Goal: Task Accomplishment & Management: Use online tool/utility

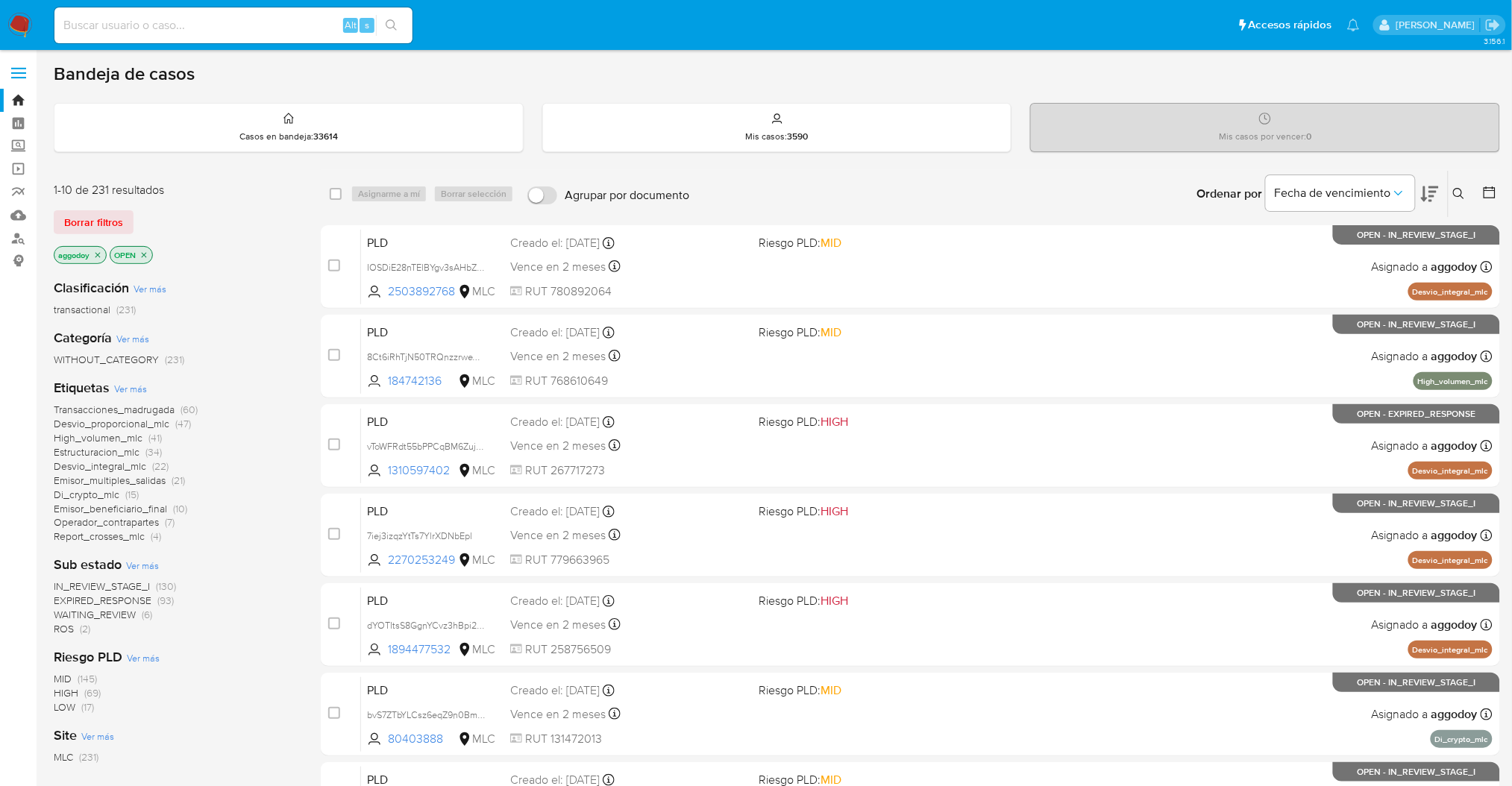
click at [125, 449] on span "Estructuracion_mlc" at bounding box center [96, 452] width 86 height 15
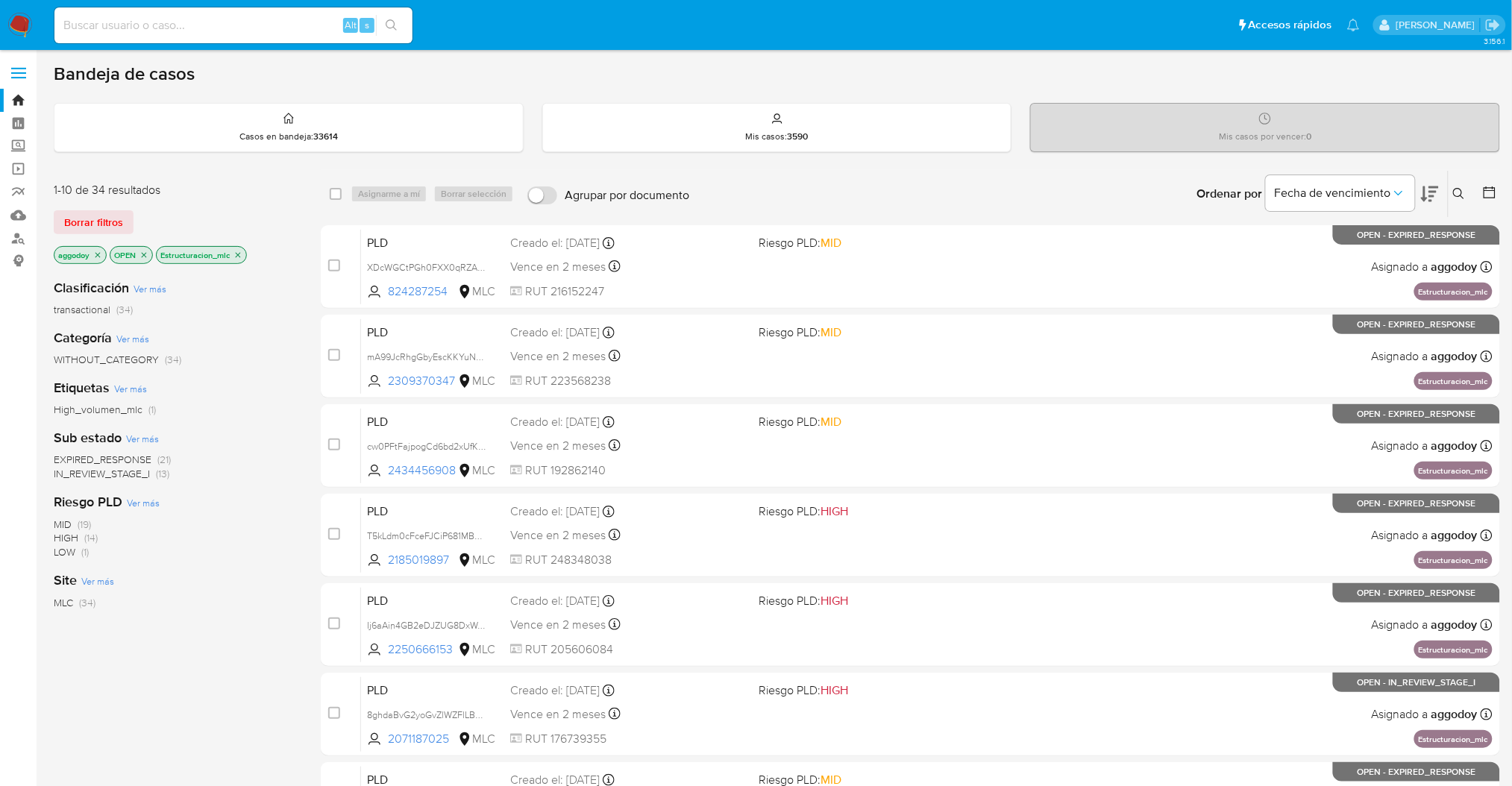
click at [1456, 185] on button at bounding box center [1460, 194] width 25 height 18
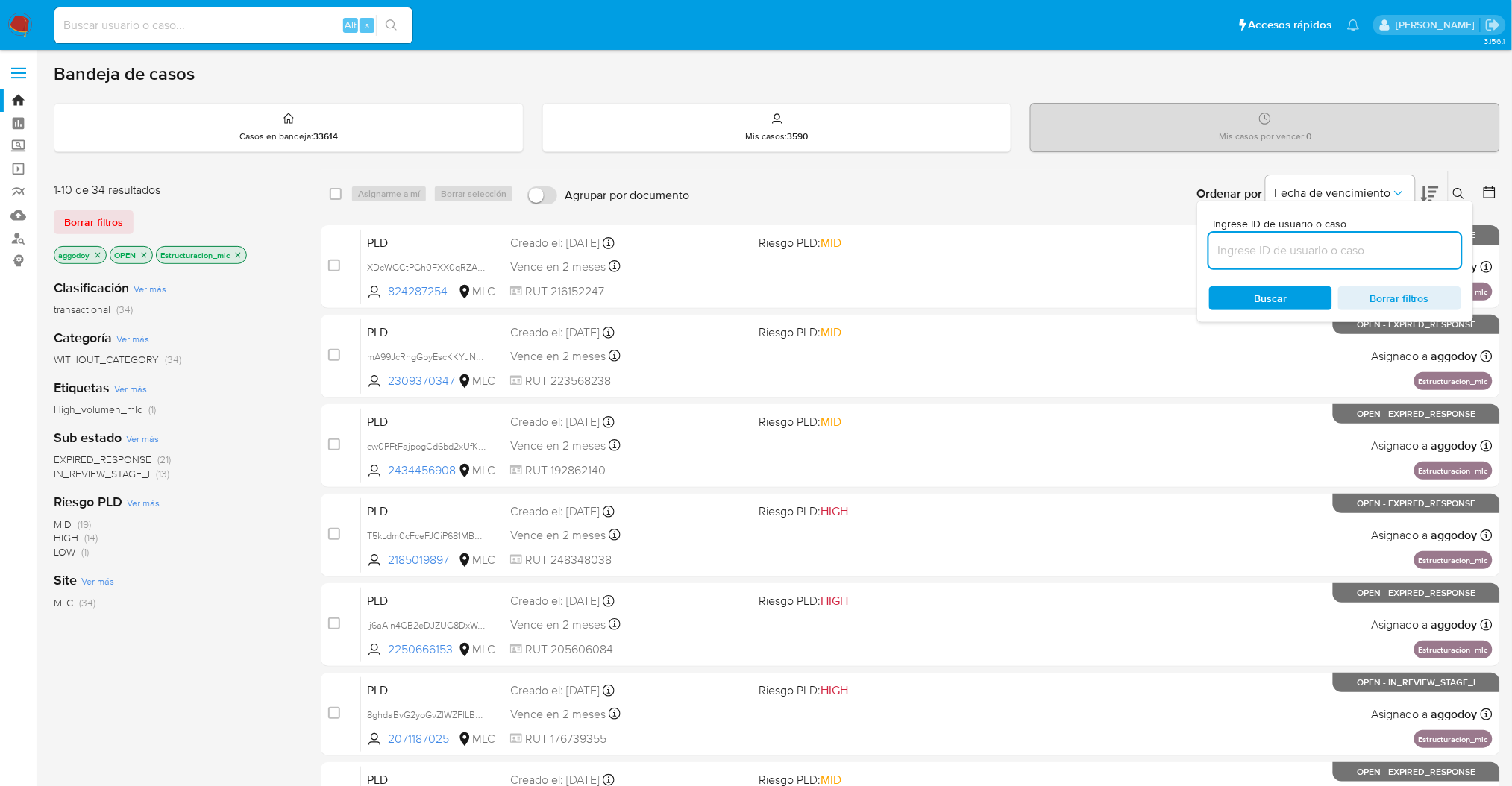
click at [1291, 250] on input at bounding box center [1335, 251] width 252 height 20
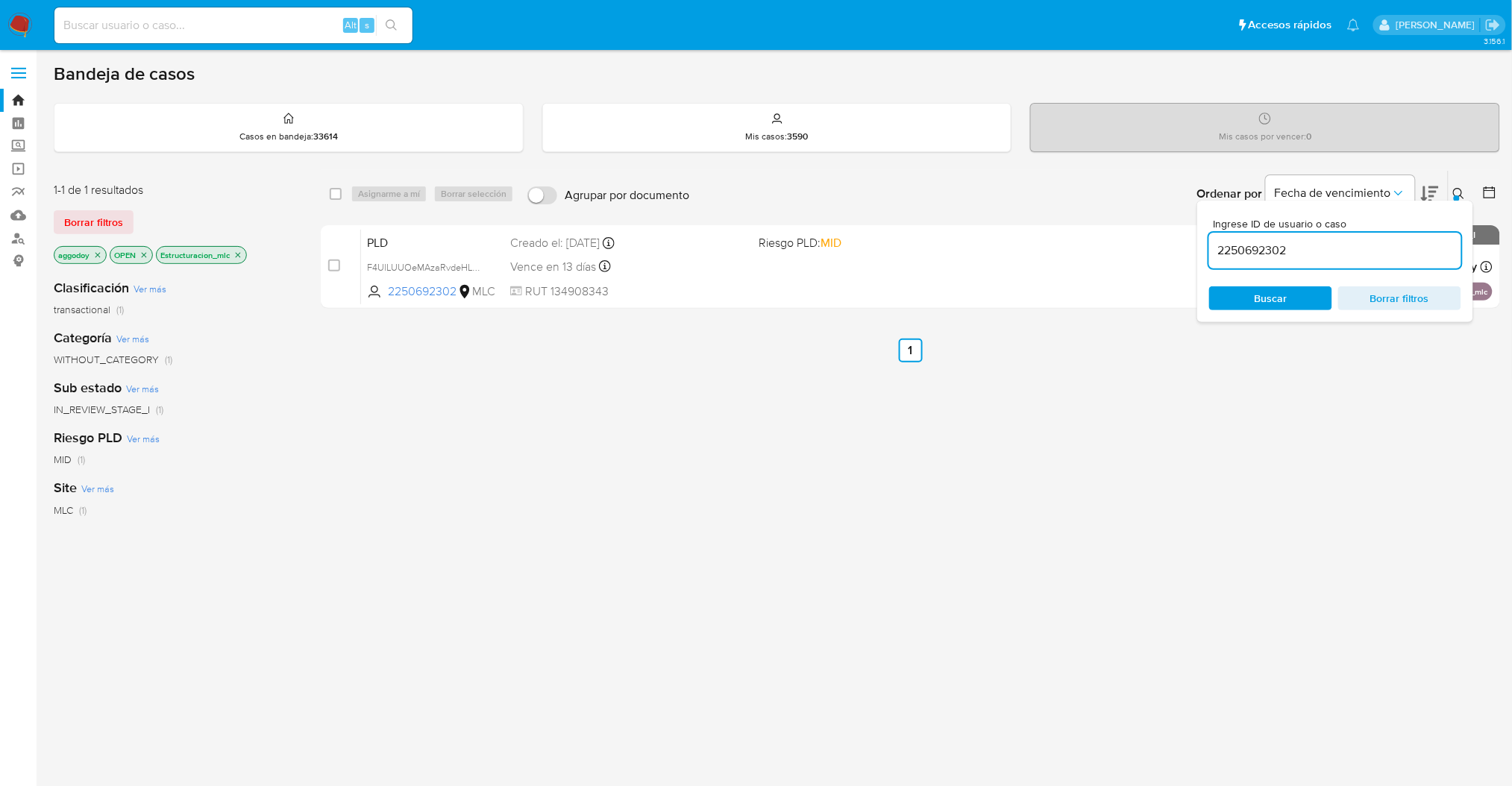
click at [1456, 188] on icon at bounding box center [1458, 194] width 12 height 12
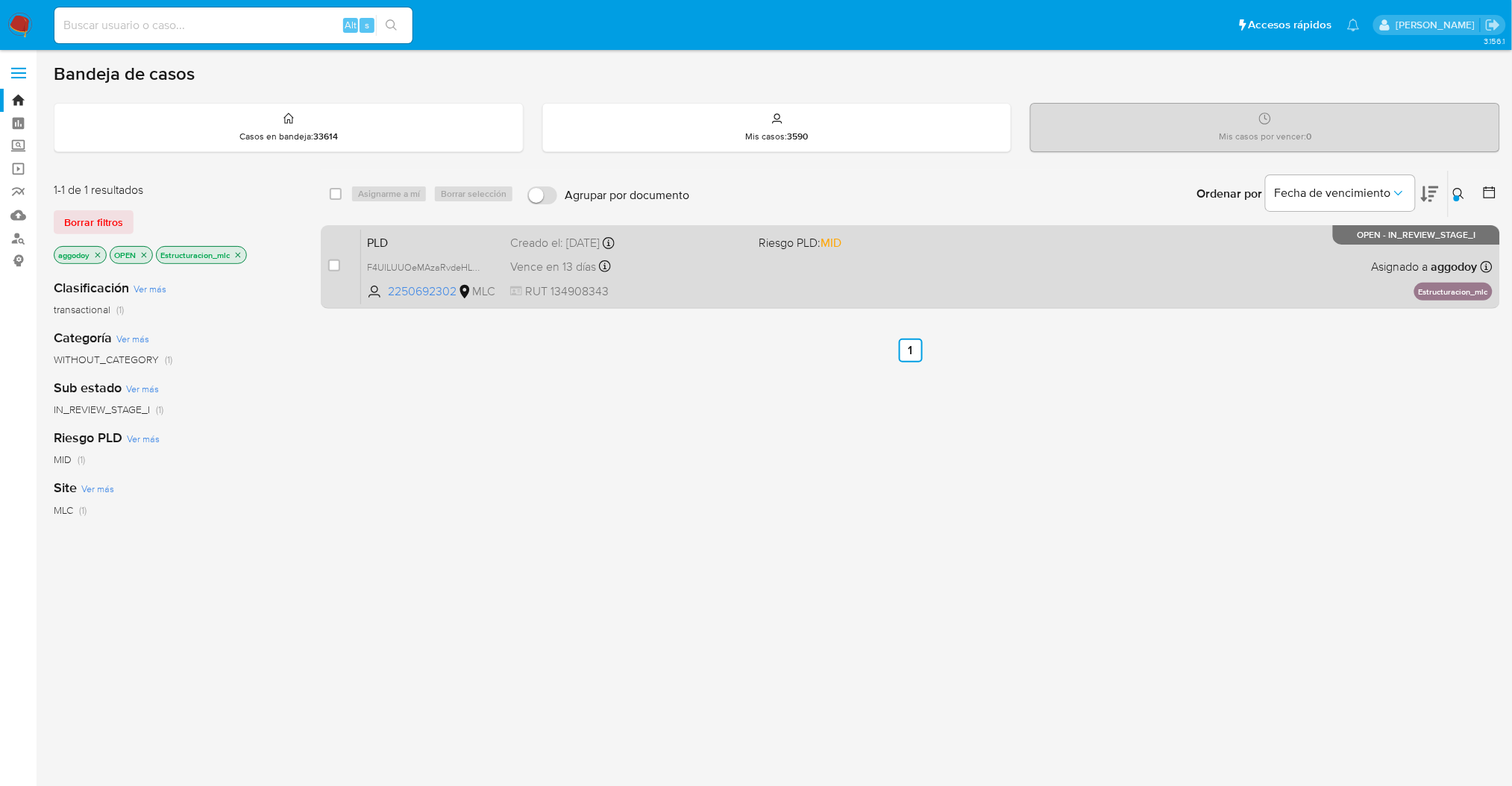
click at [874, 262] on div "PLD F4UlLUUOeMAzaRvdeHLmbWGO 2250692302 MLC Riesgo PLD: MID Creado el: 12/06/20…" at bounding box center [926, 267] width 1132 height 75
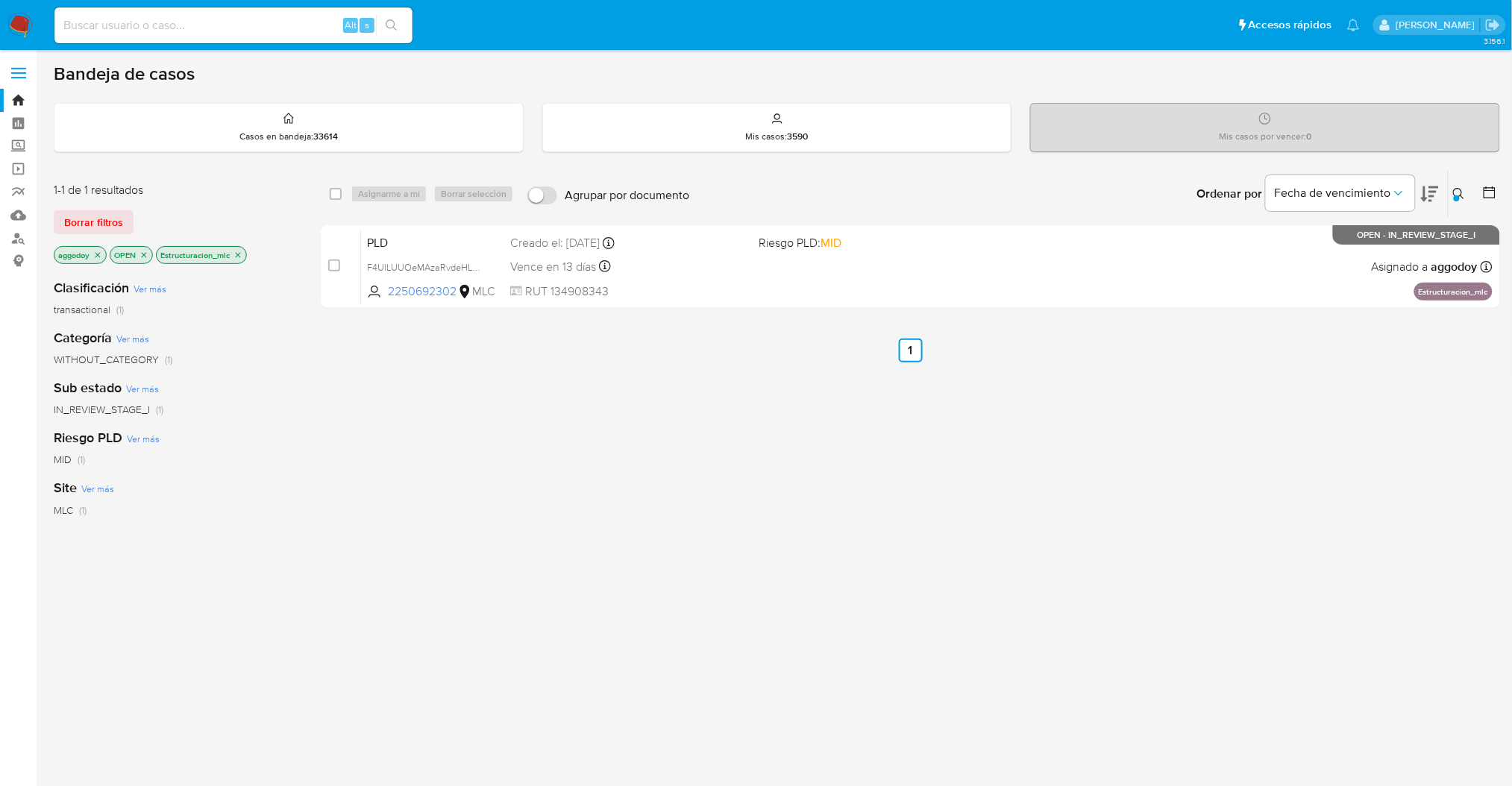
click at [1461, 194] on icon at bounding box center [1458, 193] width 11 height 11
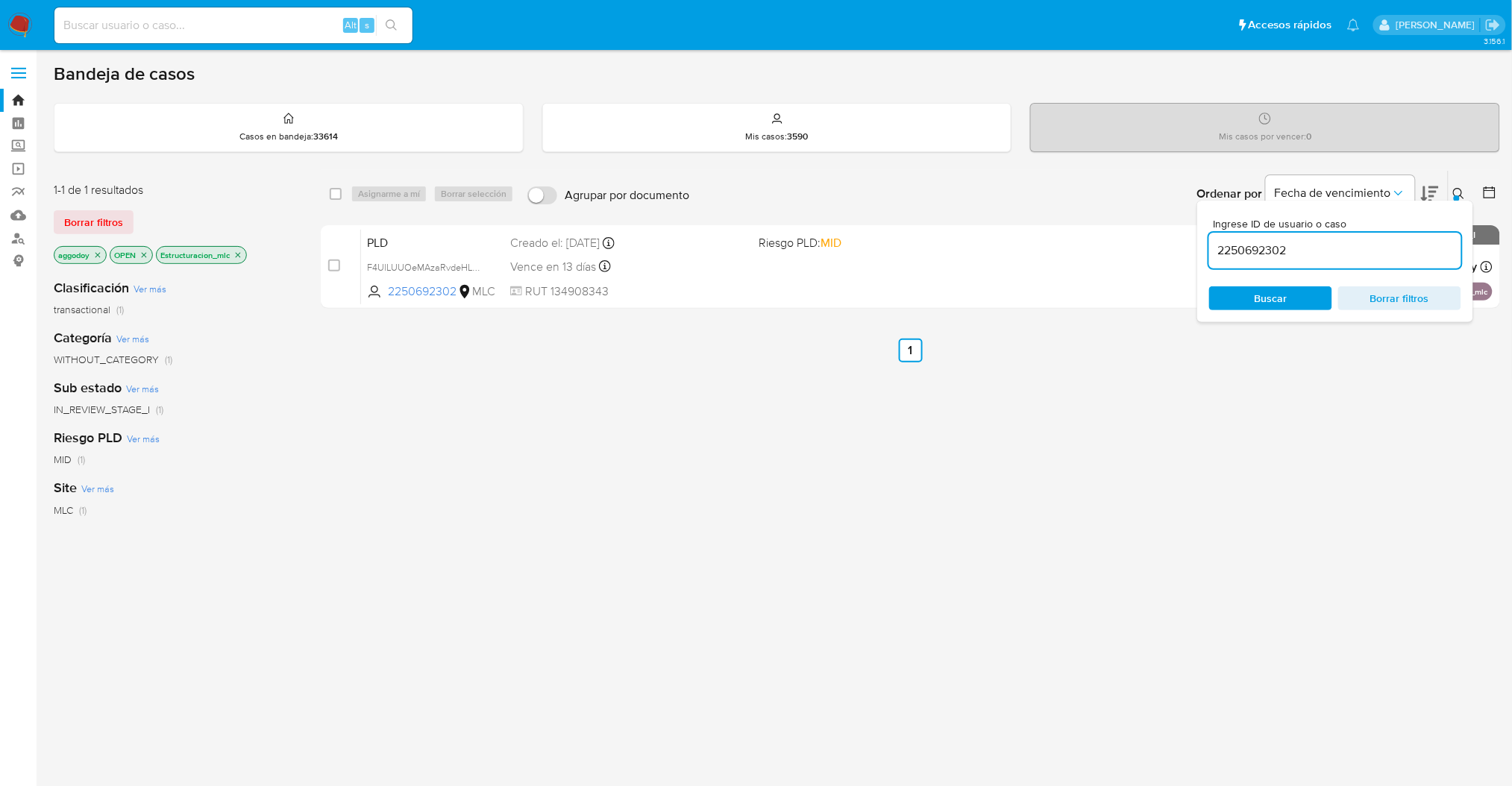
click at [1374, 246] on input "2250692302" at bounding box center [1335, 251] width 252 height 20
type input "2167405441"
click at [1130, 310] on div "select-all-cases-checkbox Asignarme a mí Borrar selección Agrupar por documento…" at bounding box center [911, 243] width 1179 height 145
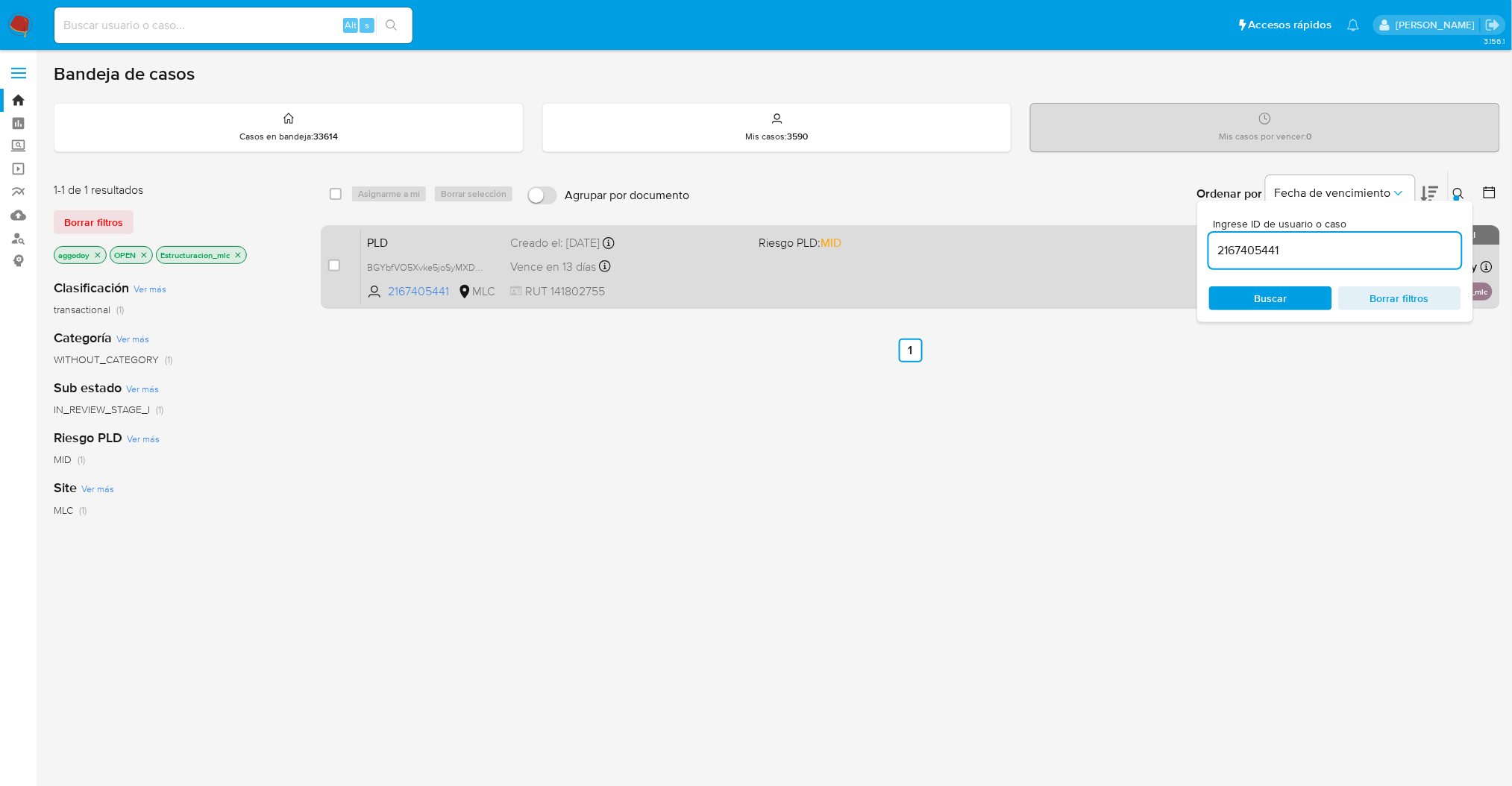
click at [1008, 270] on div "PLD BGYbfVO5Xvke5joSyMXDSm7c 2167405441 MLC Riesgo PLD: MID Creado el: 12/06/20…" at bounding box center [926, 267] width 1132 height 75
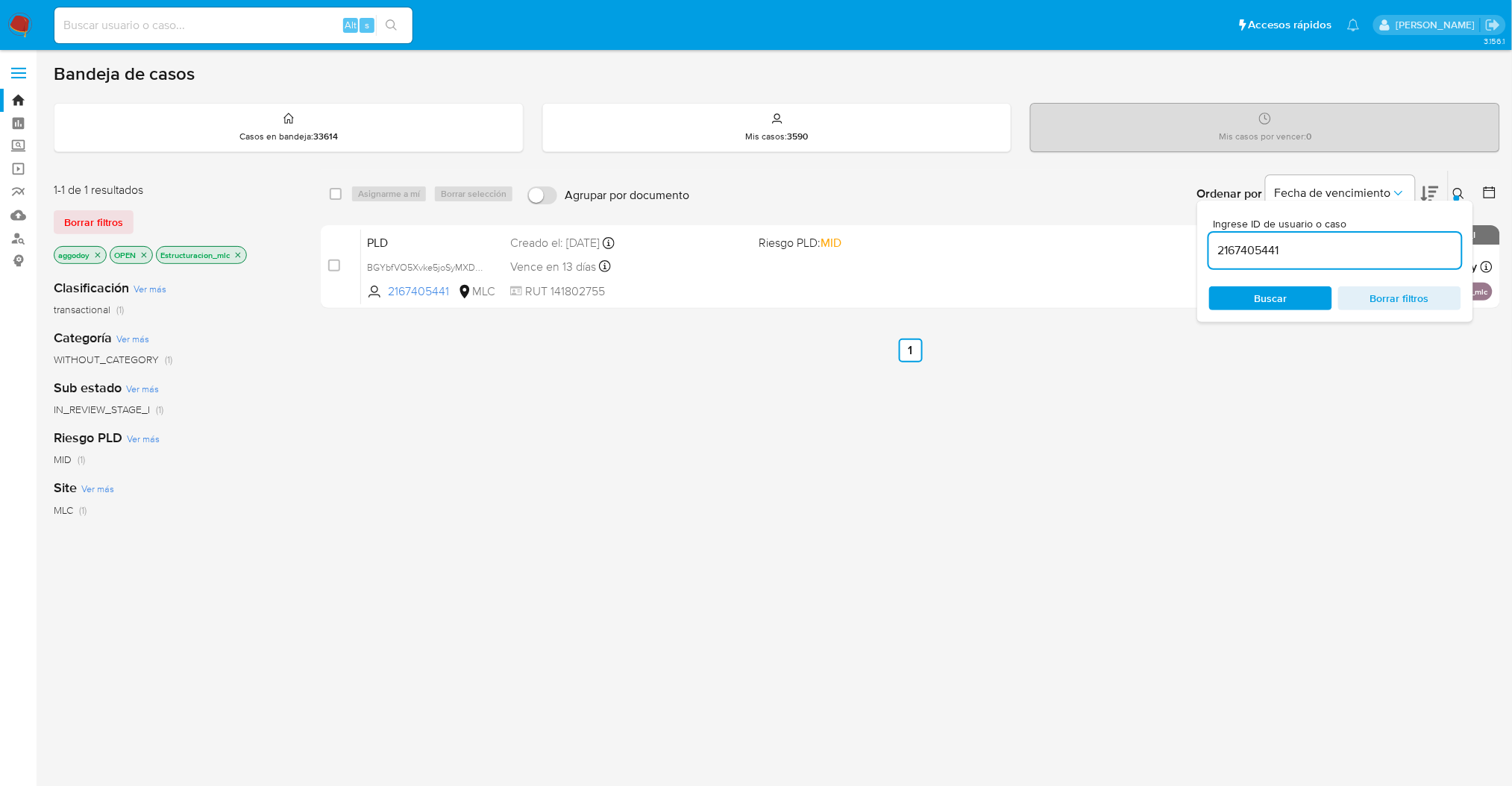
click at [1472, 187] on button at bounding box center [1460, 194] width 25 height 18
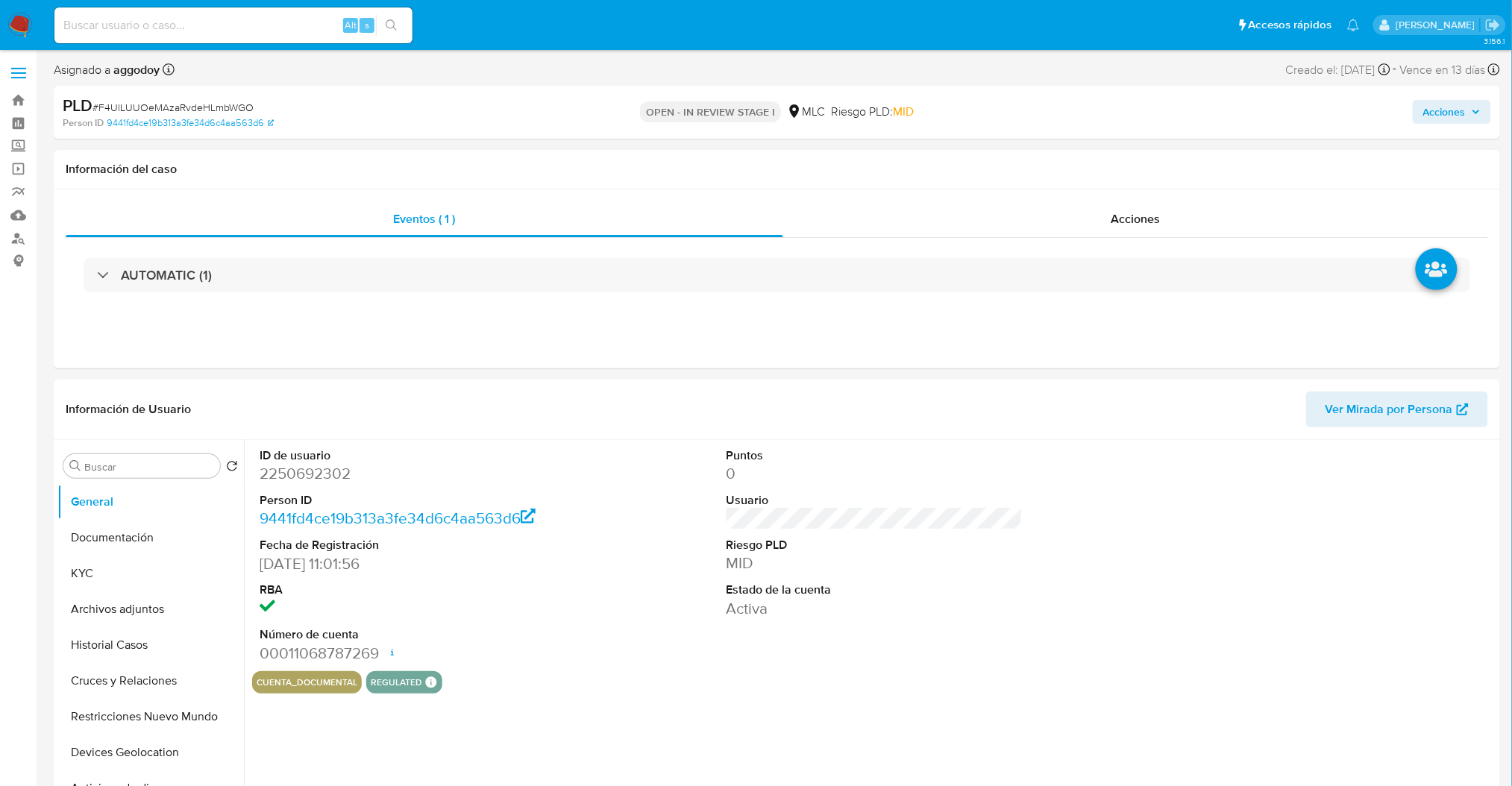
select select "10"
click at [175, 607] on button "Archivos adjuntos" at bounding box center [145, 610] width 174 height 36
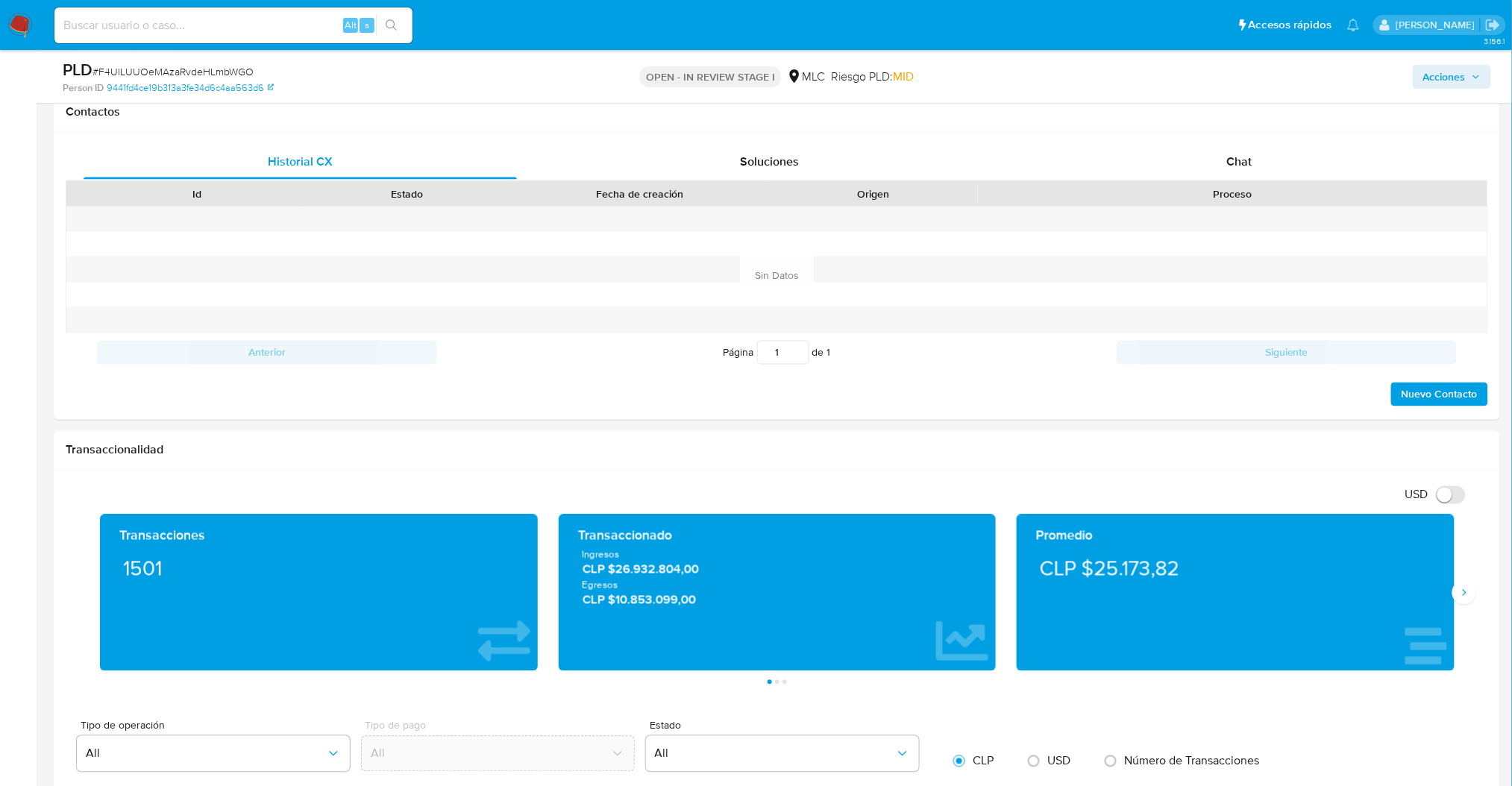
scroll to position [275, 0]
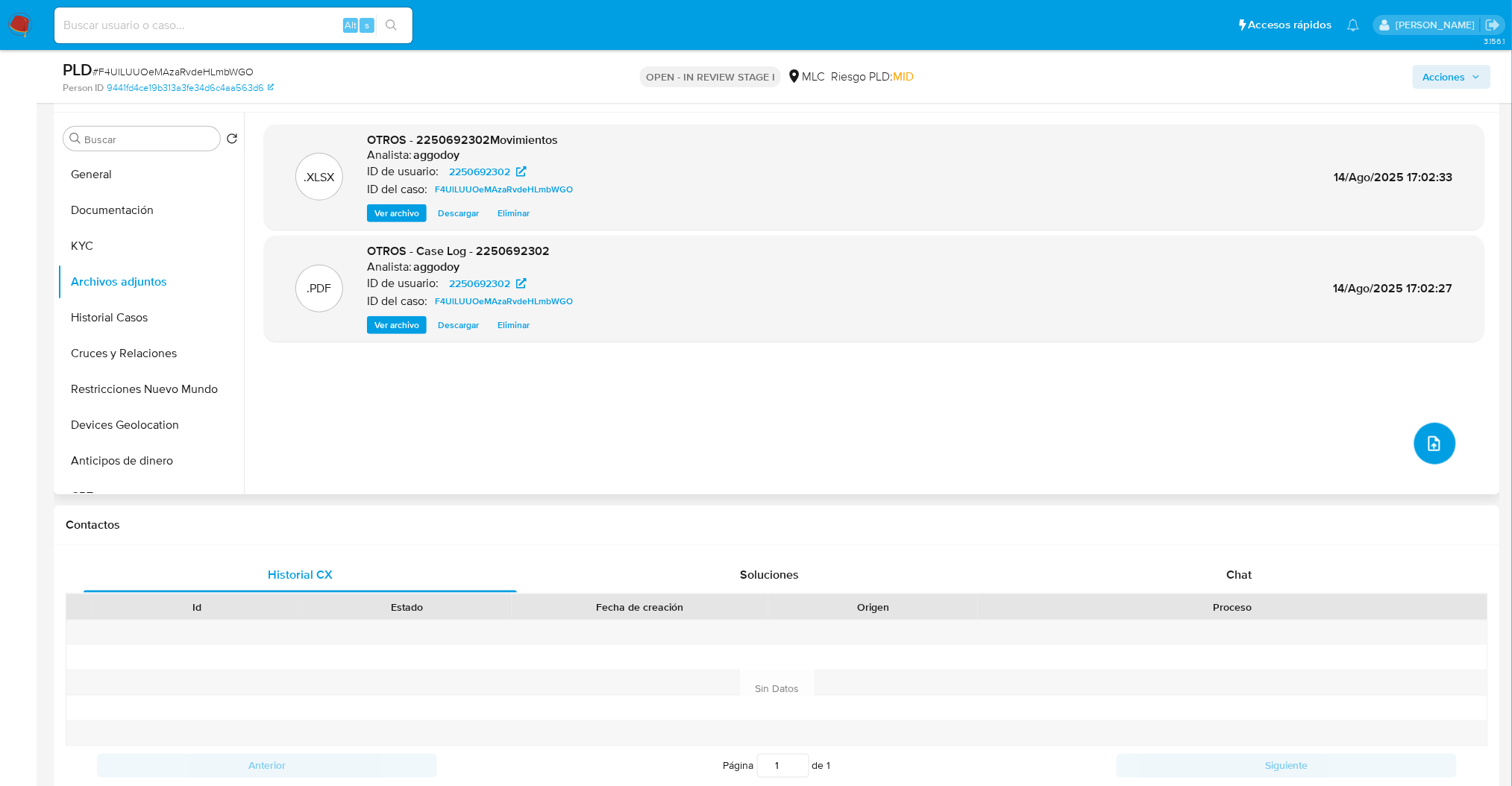
click at [1443, 445] on button "upload-file" at bounding box center [1435, 444] width 42 height 42
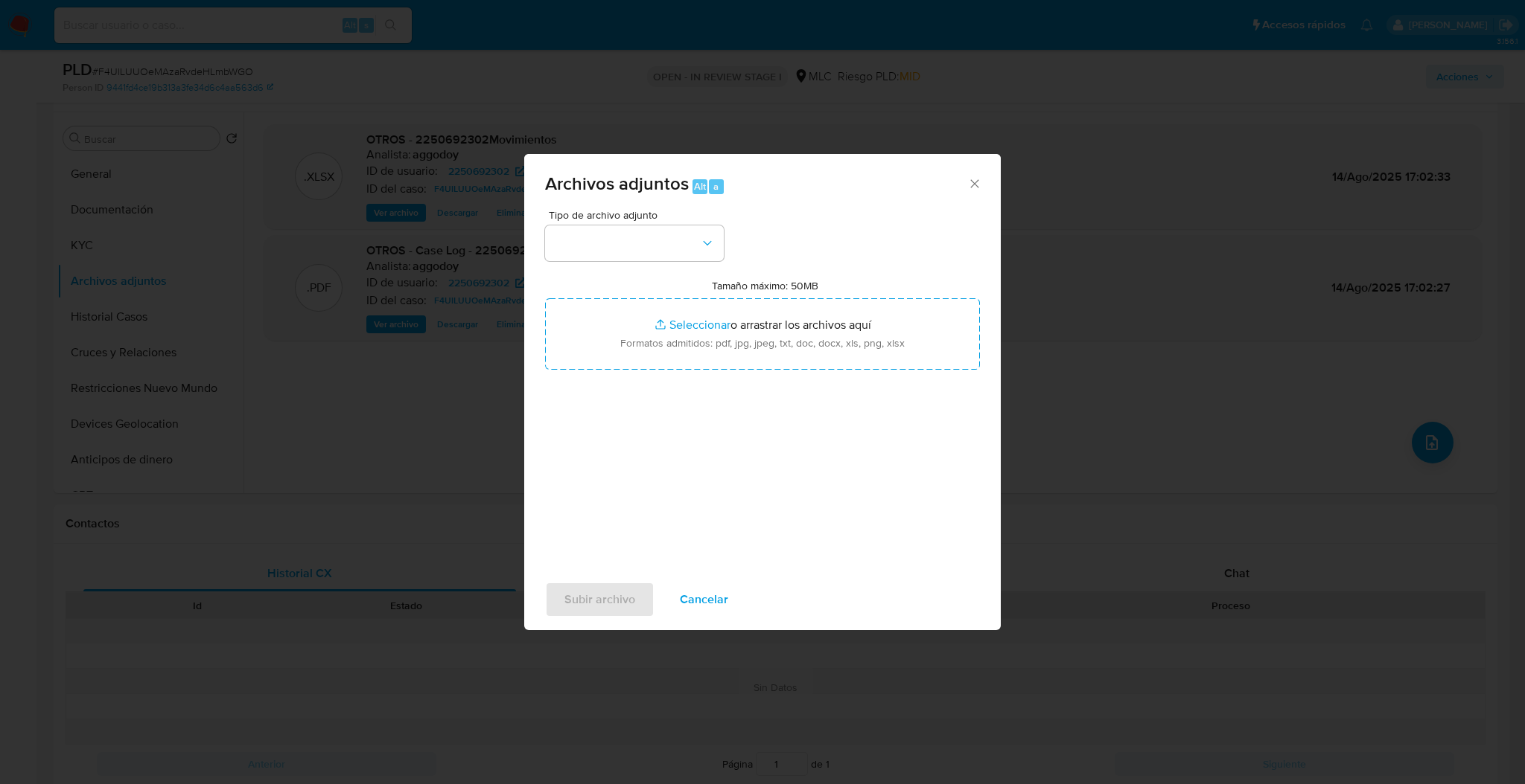
click at [1079, 383] on div "Archivos adjuntos Alt a Tipo de archivo adjunto Tamaño máximo: 50MB Seleccionar…" at bounding box center [762, 392] width 1525 height 784
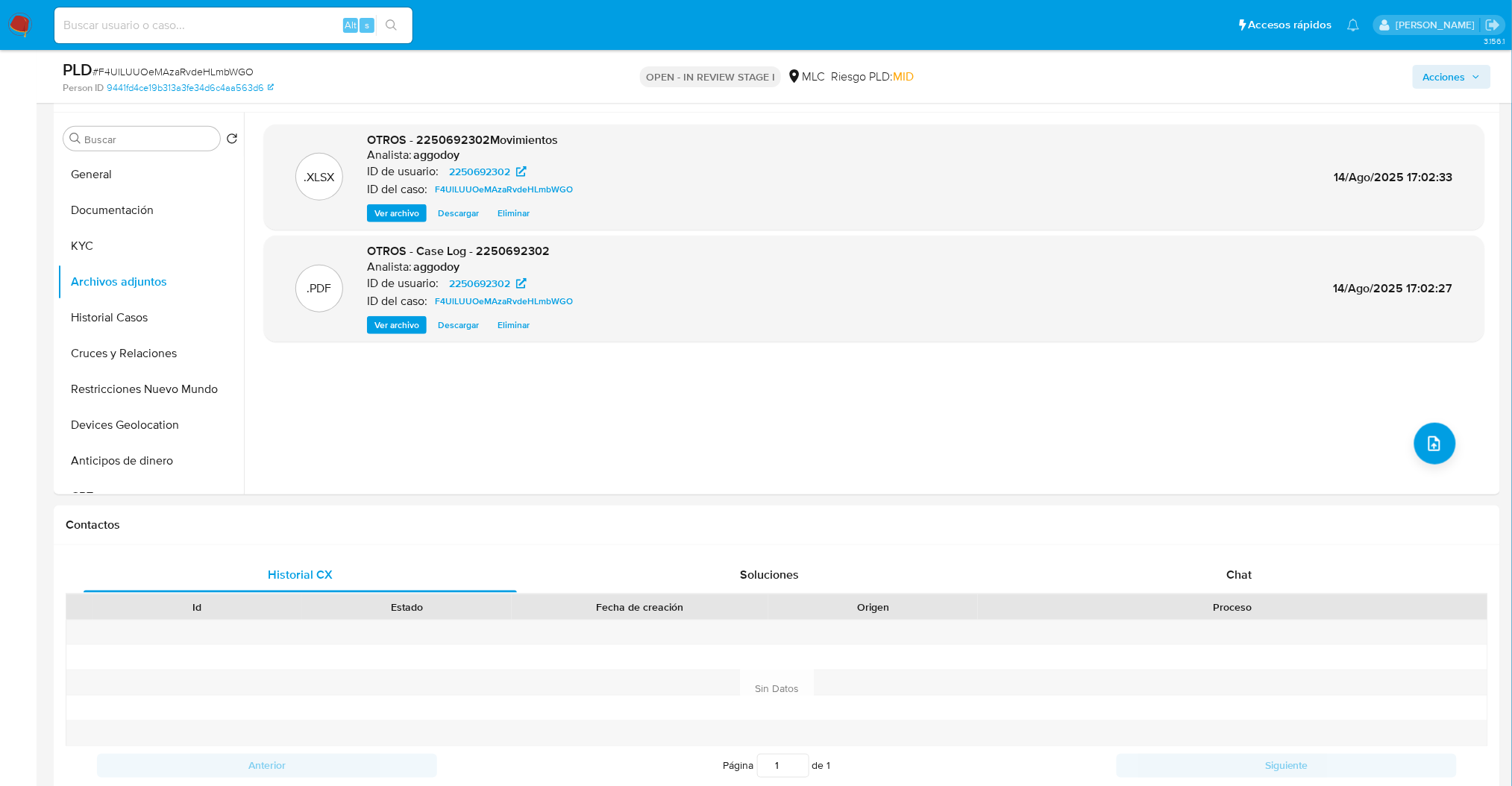
click at [1468, 73] on span "Acciones" at bounding box center [1452, 76] width 57 height 21
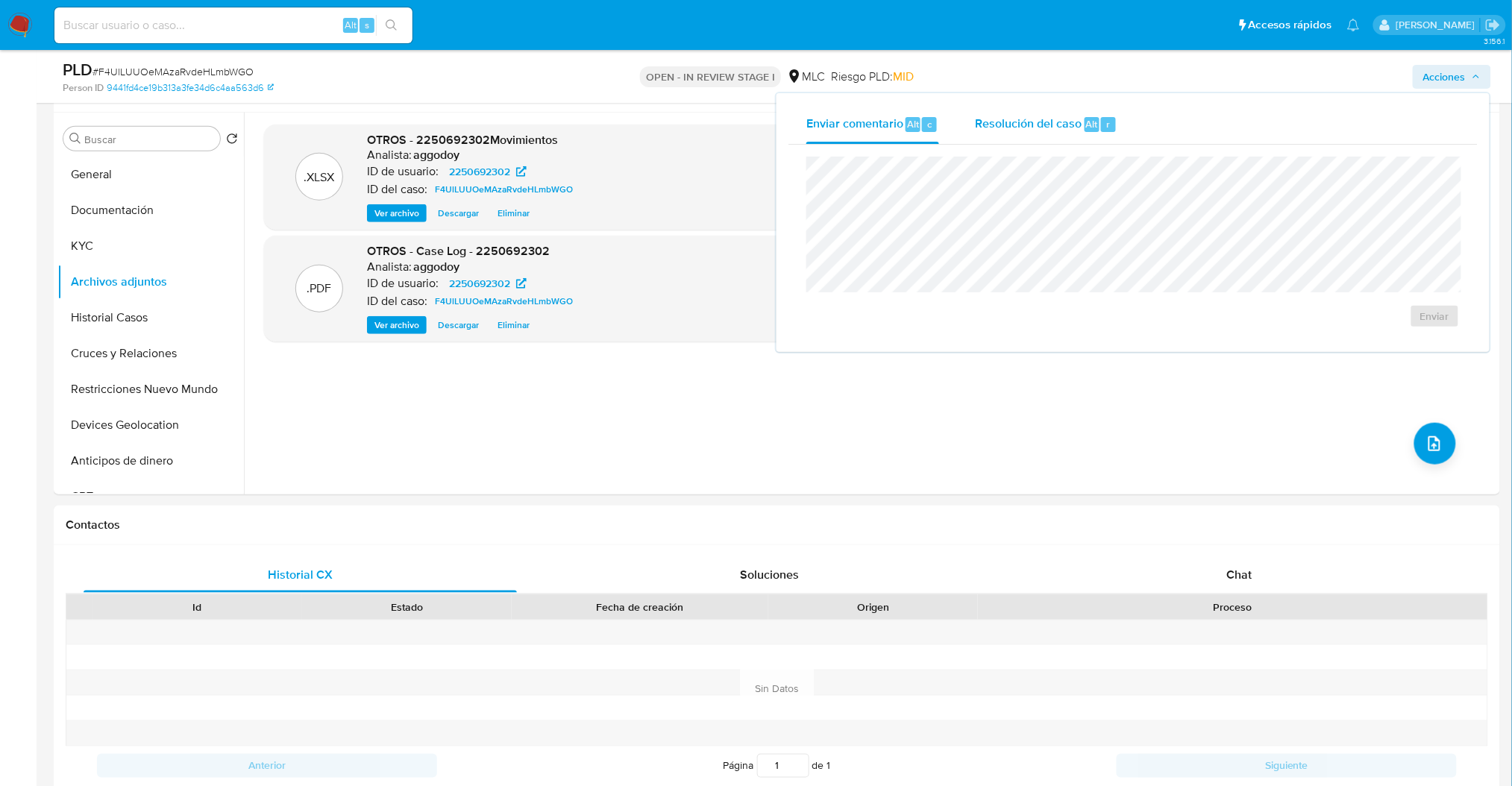
click at [1057, 139] on div "Resolución del caso Alt r" at bounding box center [1046, 124] width 143 height 39
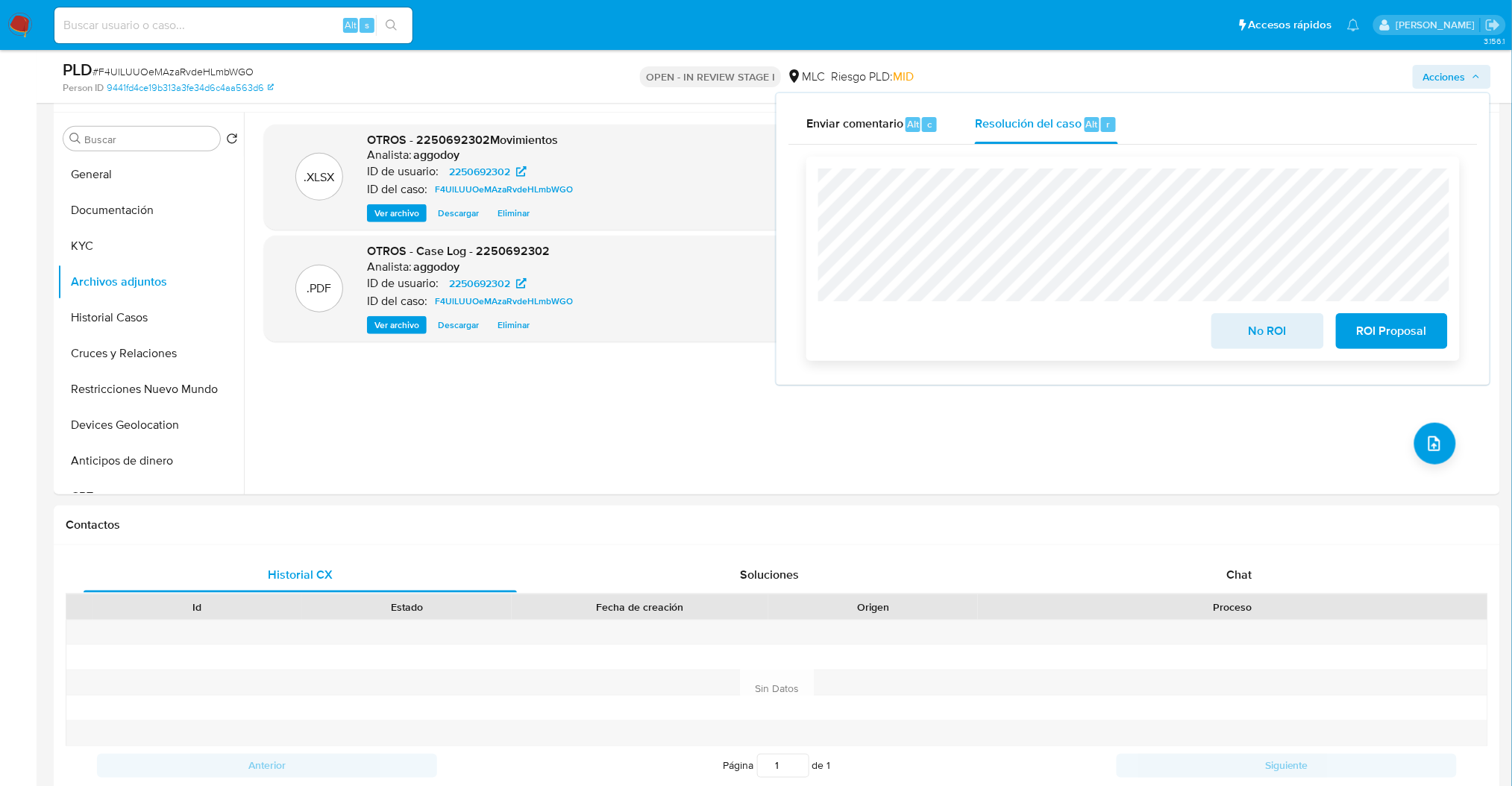
click at [1365, 330] on span "ROI Proposal" at bounding box center [1392, 331] width 73 height 33
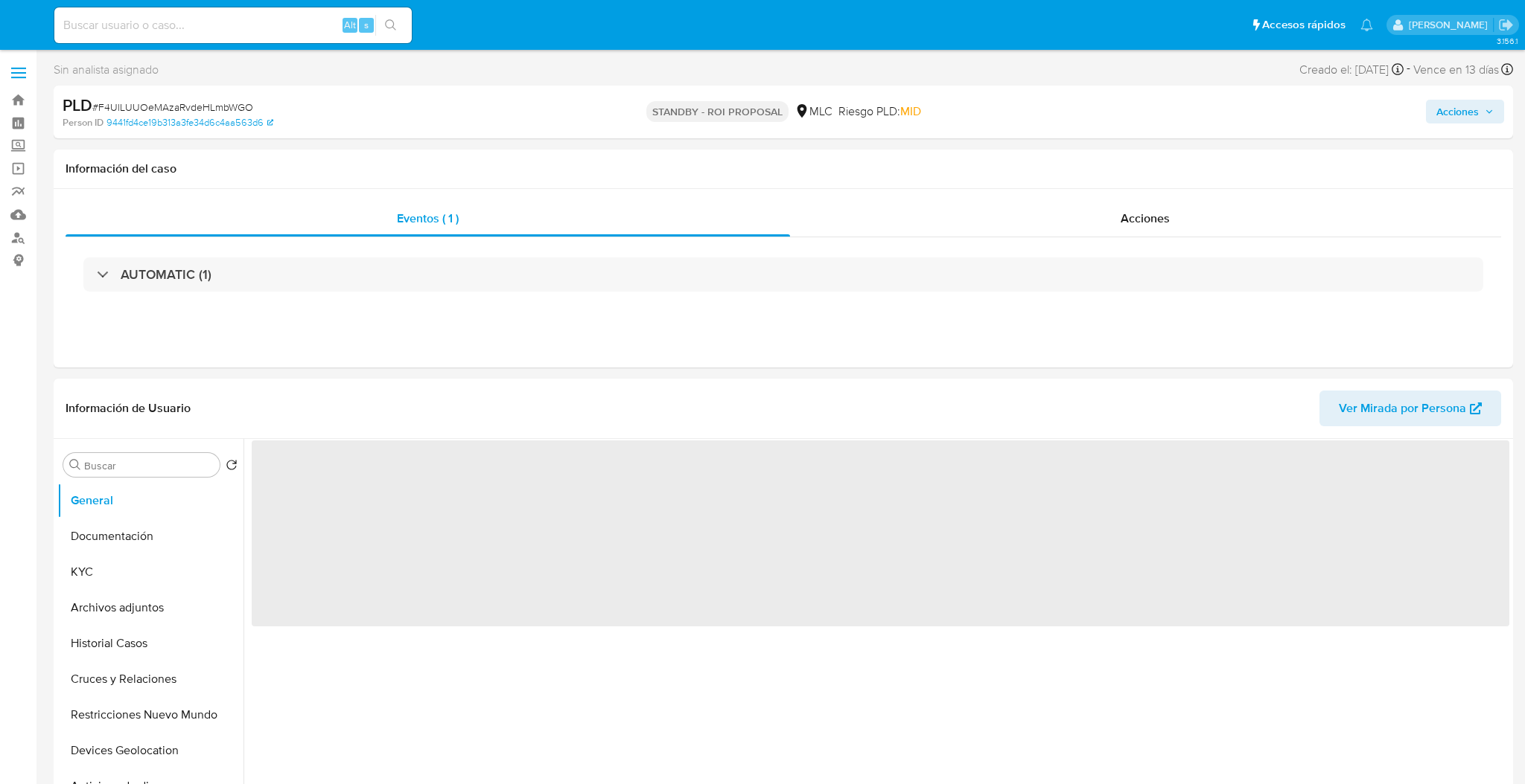
select select "10"
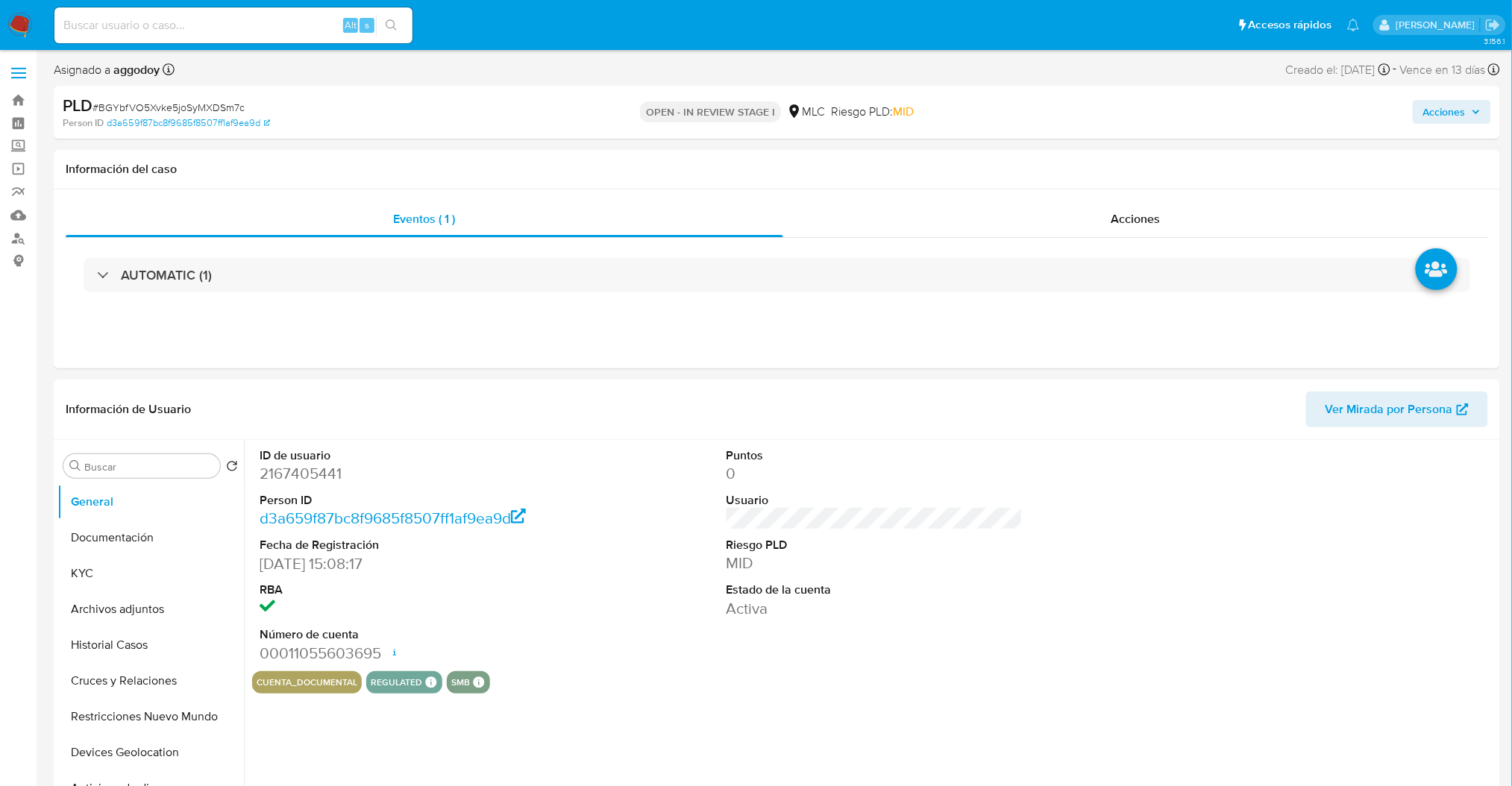
select select "10"
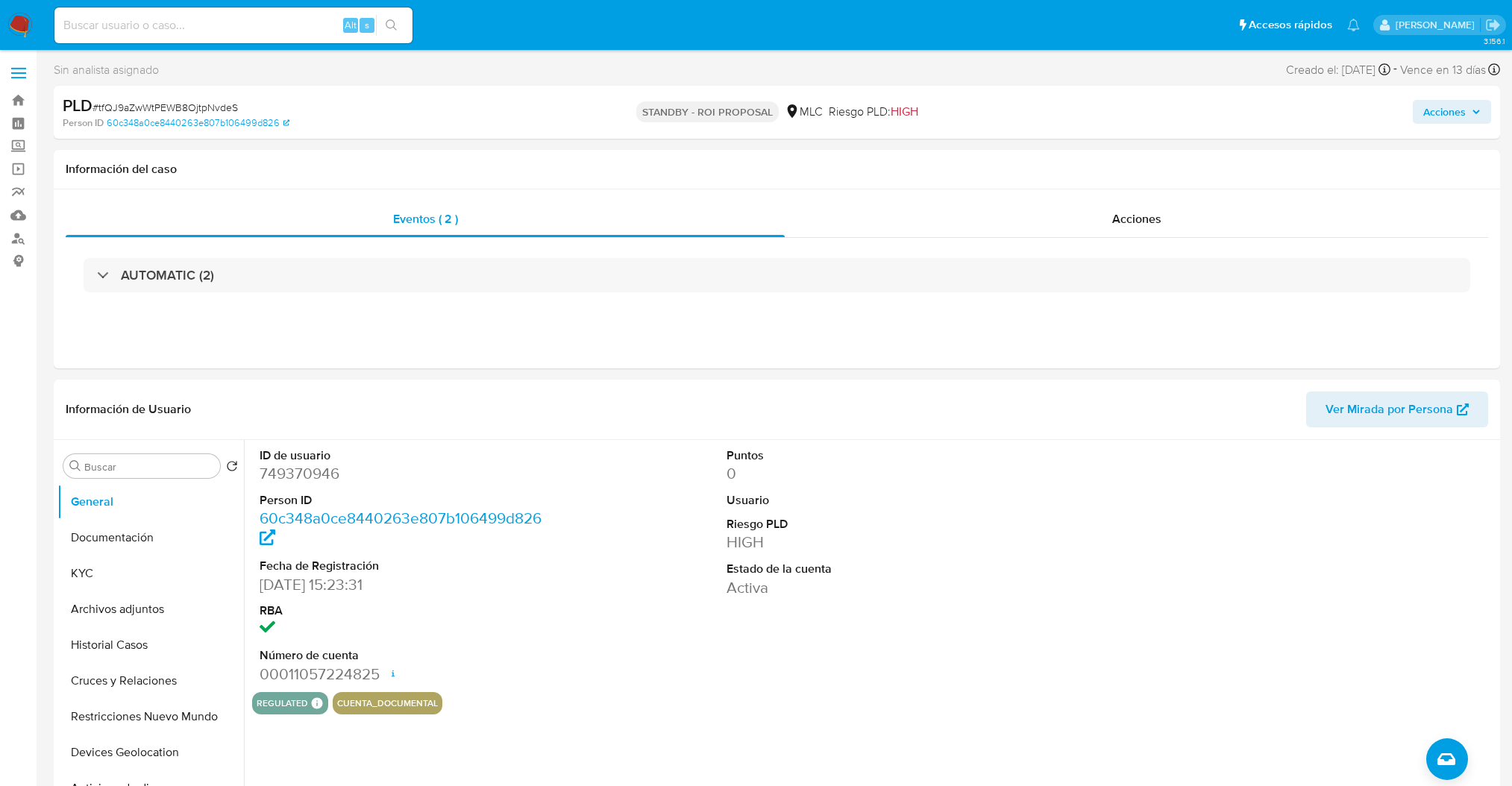
select select "10"
